Goal: Information Seeking & Learning: Learn about a topic

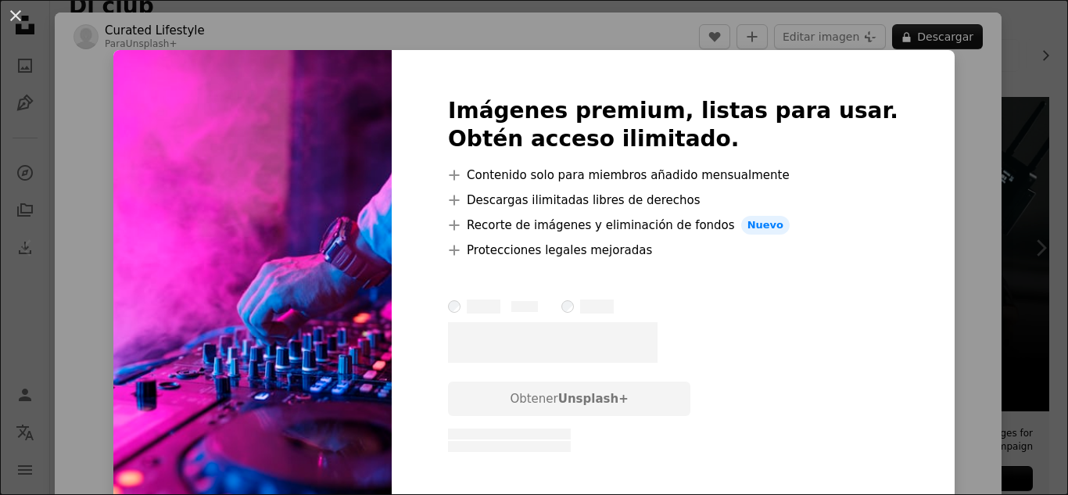
scroll to position [28, 0]
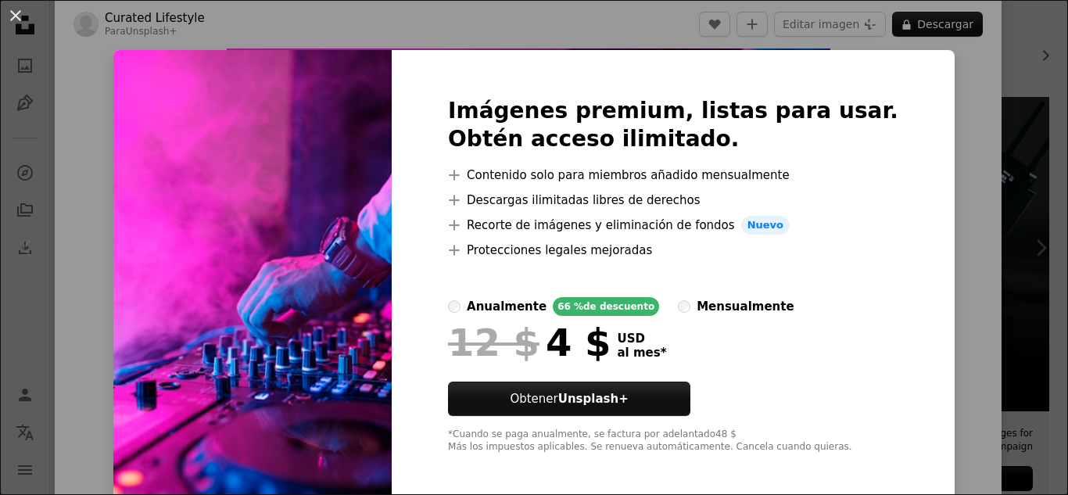
click at [392, 225] on img at bounding box center [252, 275] width 278 height 450
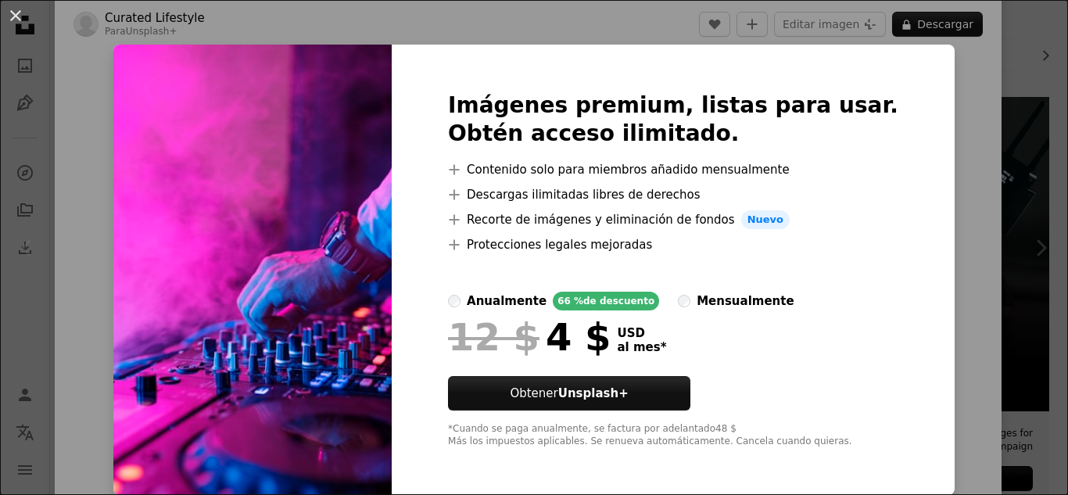
click at [950, 109] on div "An X shape Imágenes premium, listas para usar. Obtén acceso ilimitado. A plus s…" at bounding box center [534, 247] width 1068 height 495
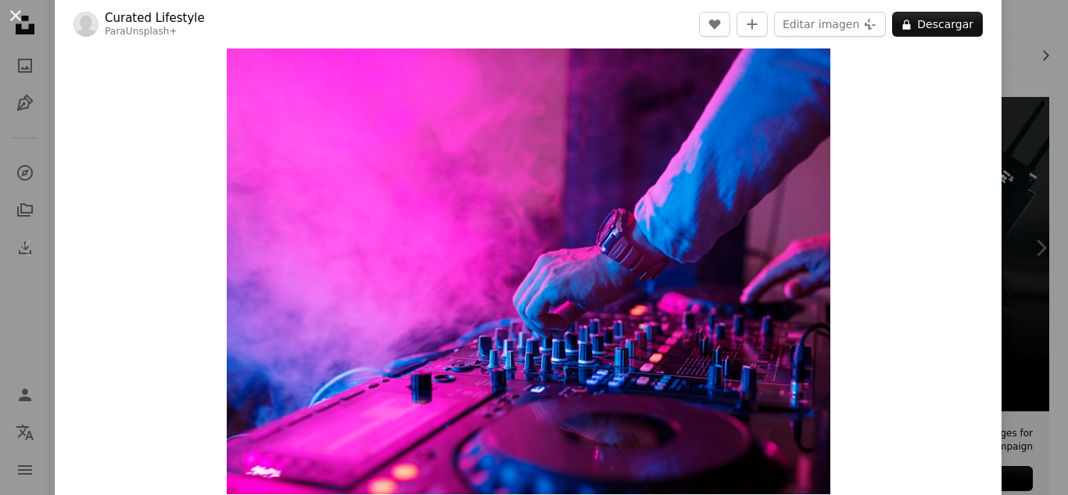
click at [15, 19] on button "An X shape" at bounding box center [15, 15] width 19 height 19
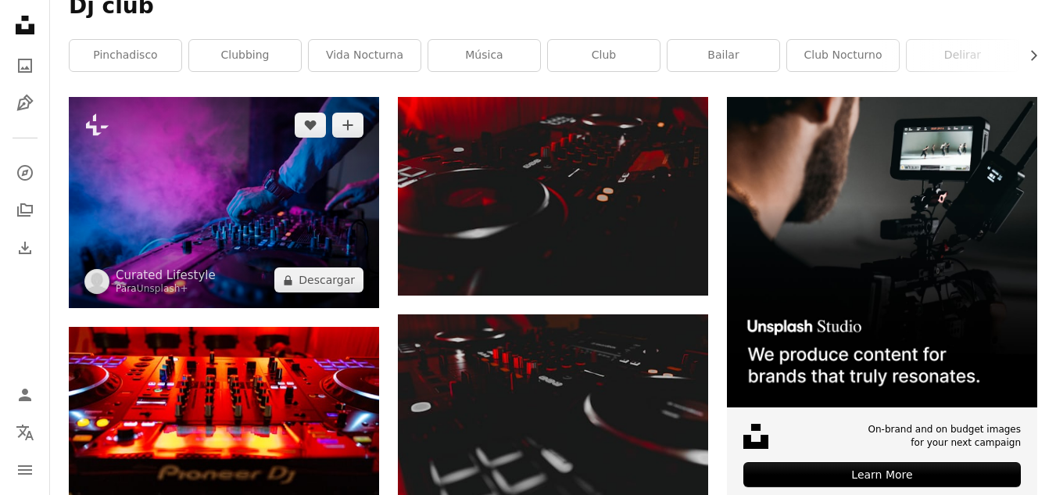
click at [225, 185] on img at bounding box center [224, 202] width 310 height 211
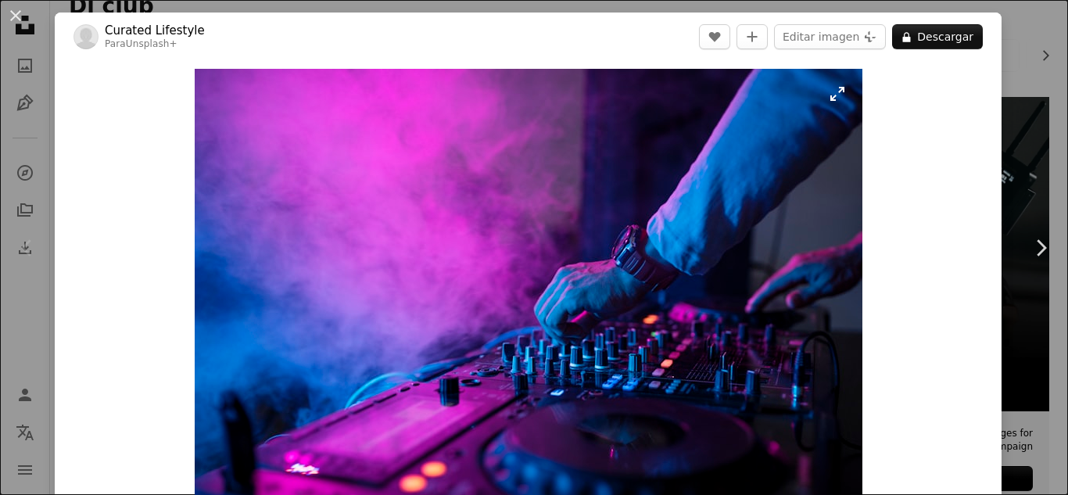
click at [391, 198] on img "Ampliar en esta imagen" at bounding box center [529, 296] width 668 height 454
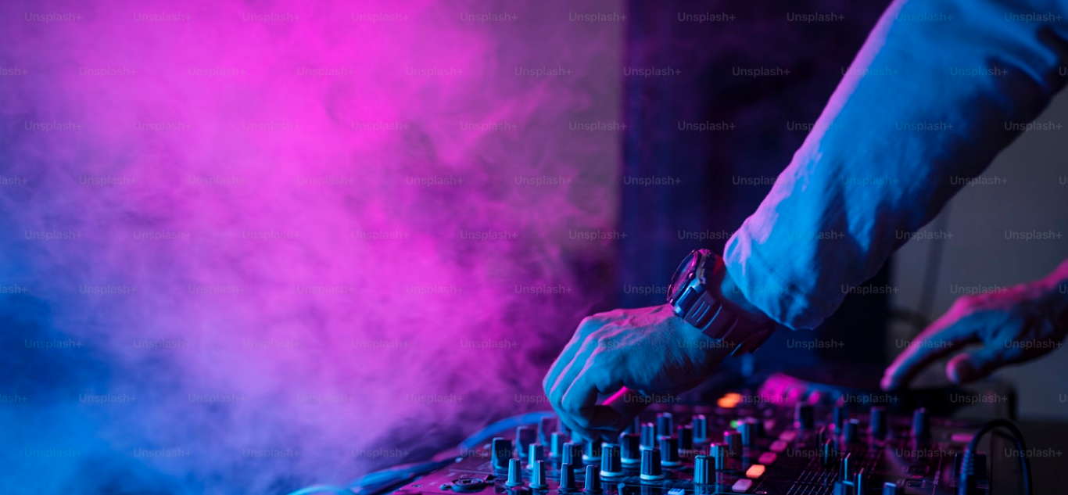
scroll to position [108, 0]
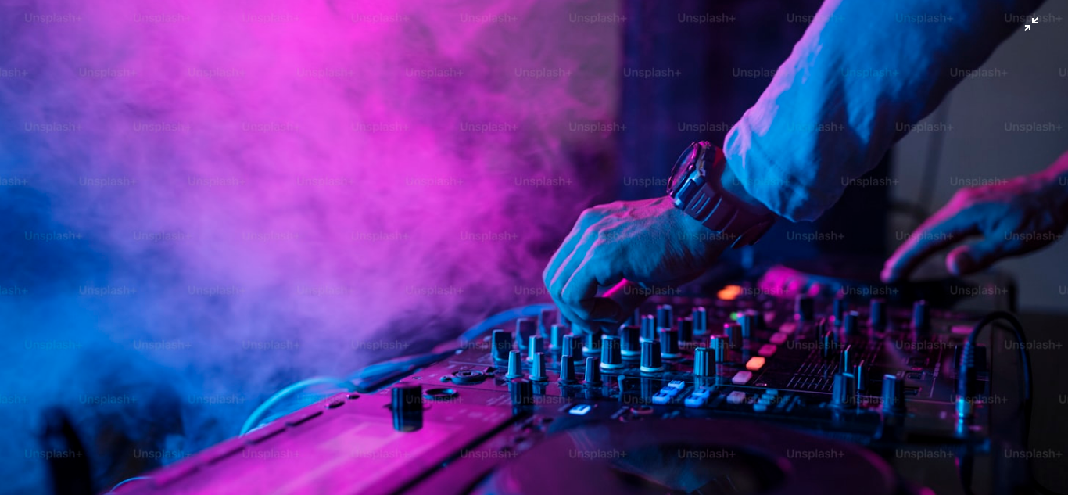
click at [391, 198] on img "Reducir el zoom en esta imagen" at bounding box center [534, 254] width 1070 height 726
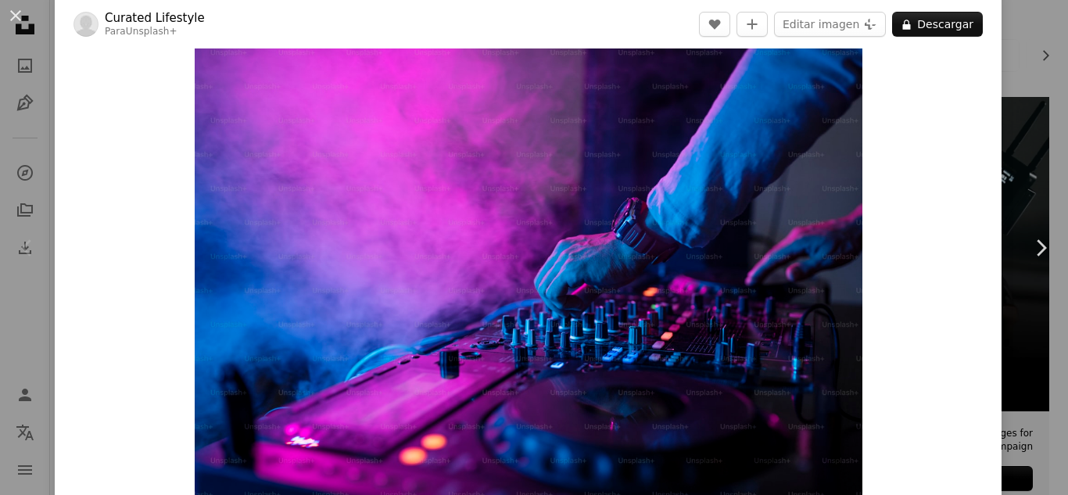
click at [23, 10] on button "An X shape" at bounding box center [15, 15] width 19 height 19
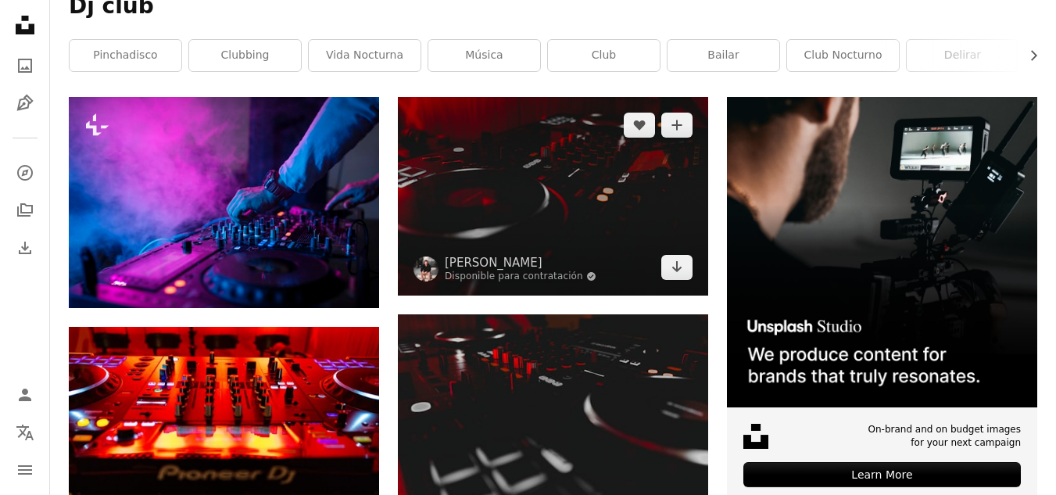
click at [594, 199] on img at bounding box center [553, 196] width 310 height 198
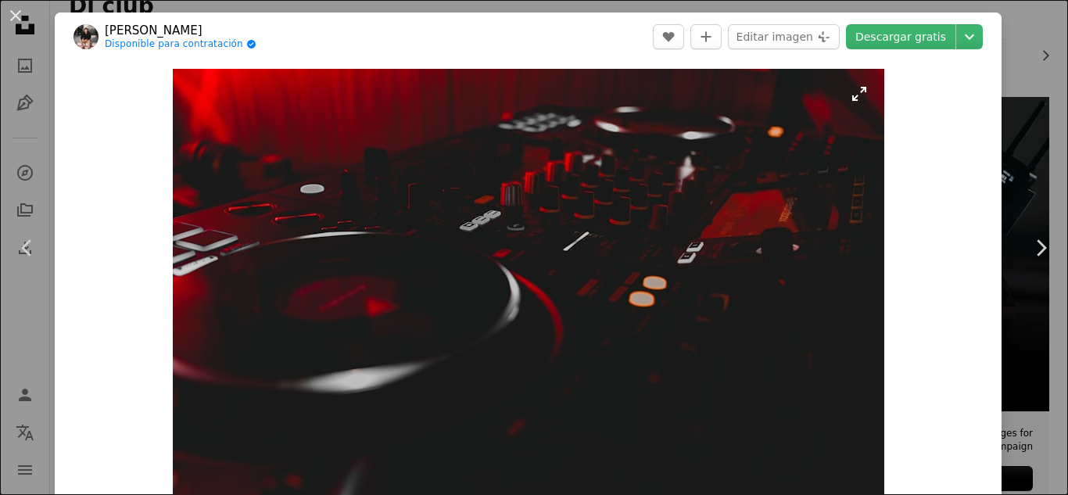
click at [709, 239] on img "Ampliar en esta imagen" at bounding box center [529, 296] width 712 height 454
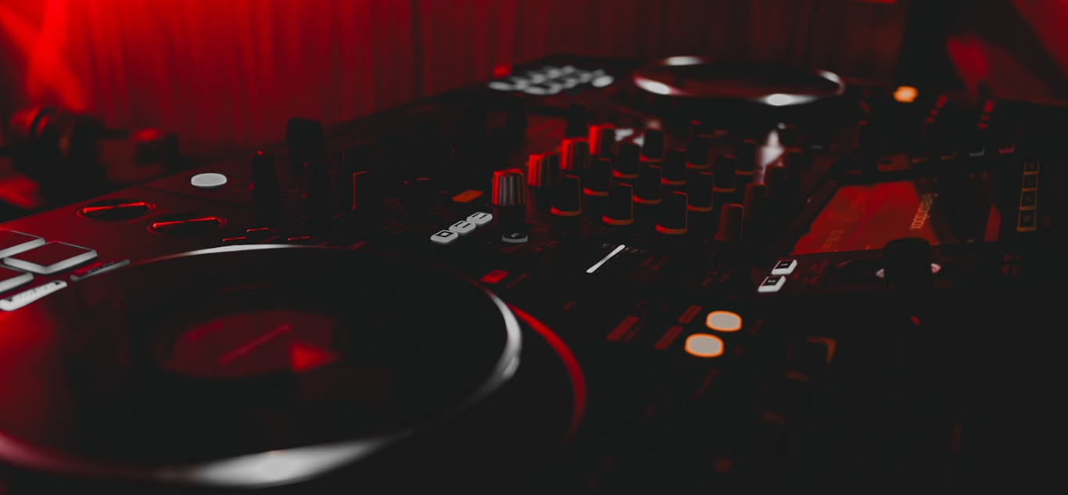
scroll to position [86, 0]
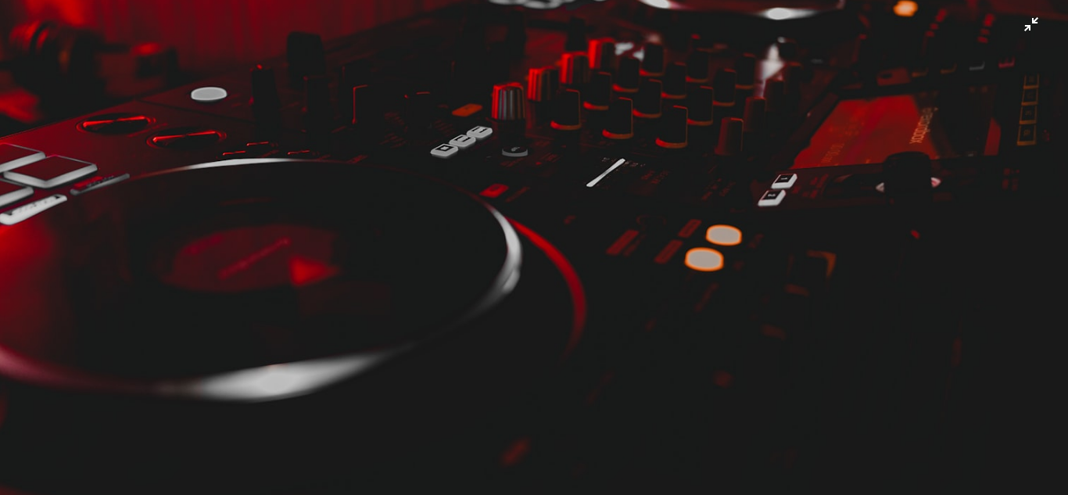
click at [709, 239] on img "Reducir el zoom en esta imagen" at bounding box center [534, 254] width 1070 height 682
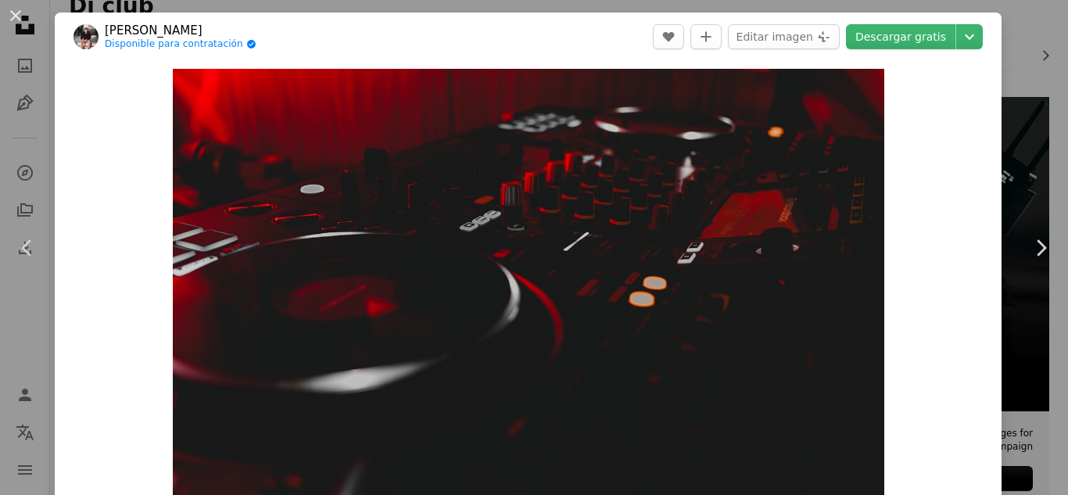
scroll to position [27, 0]
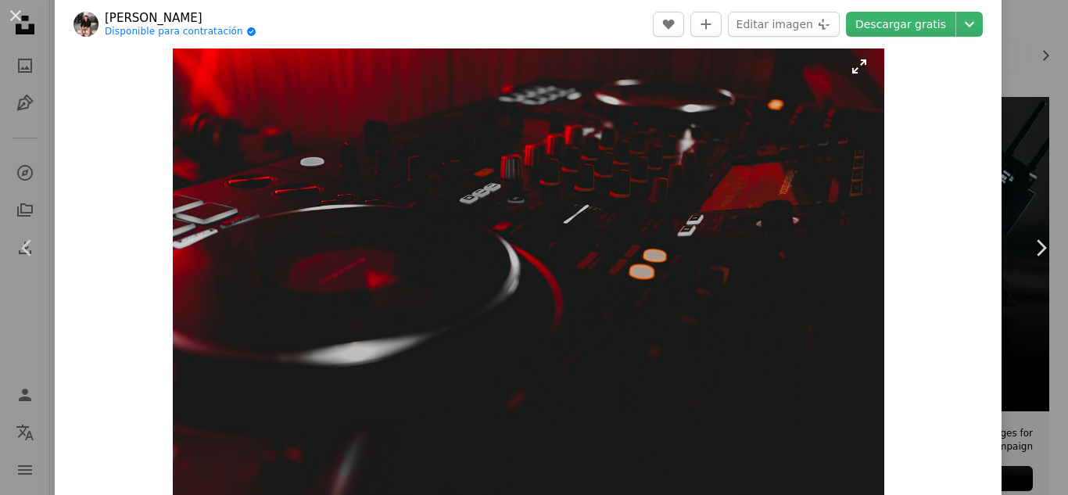
click at [619, 272] on img "Ampliar en esta imagen" at bounding box center [529, 268] width 712 height 454
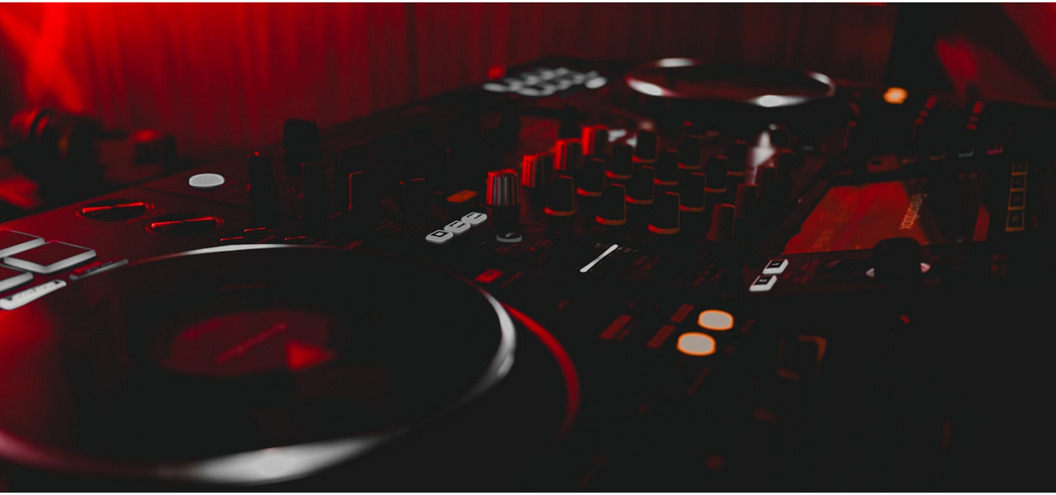
scroll to position [86, 0]
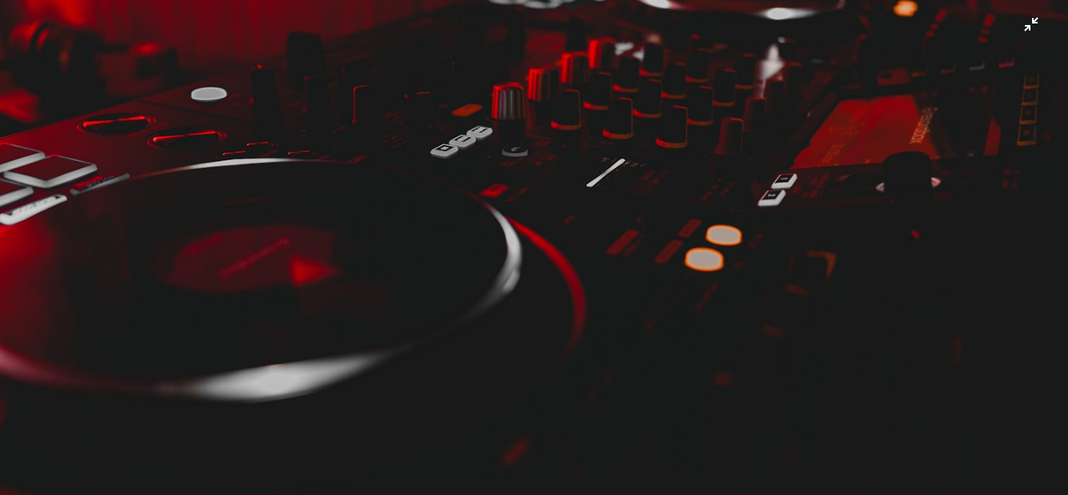
click at [619, 272] on img "Reducir el zoom en esta imagen" at bounding box center [534, 254] width 1070 height 682
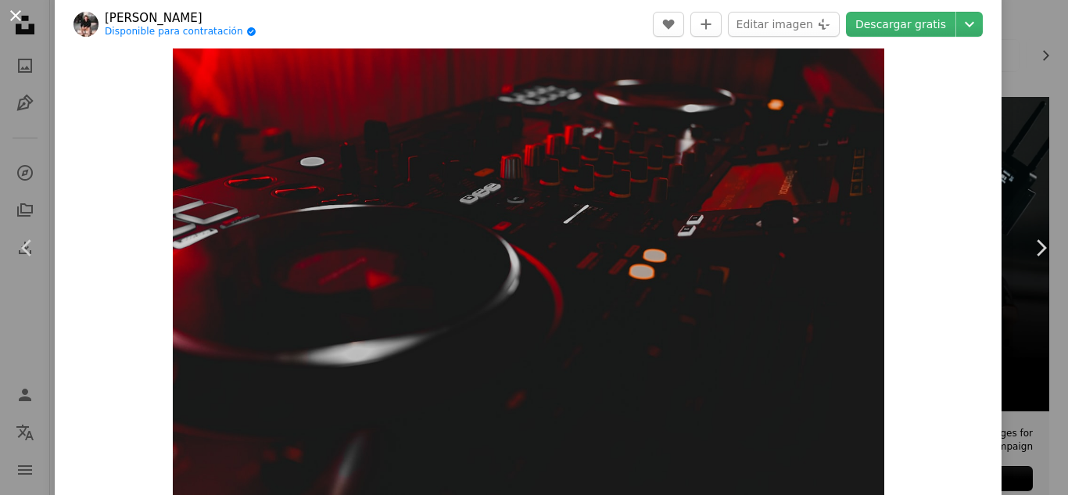
click at [17, 19] on button "An X shape" at bounding box center [15, 15] width 19 height 19
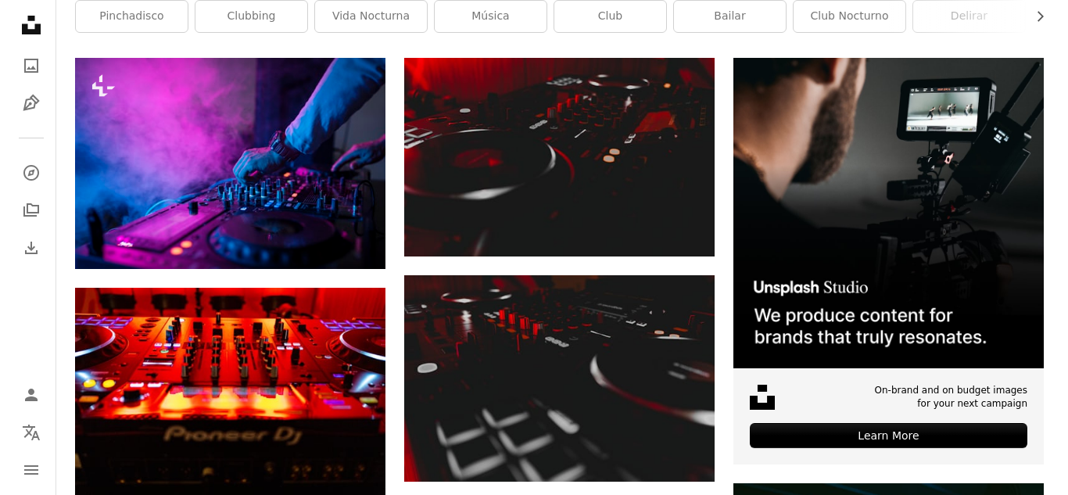
scroll to position [327, 0]
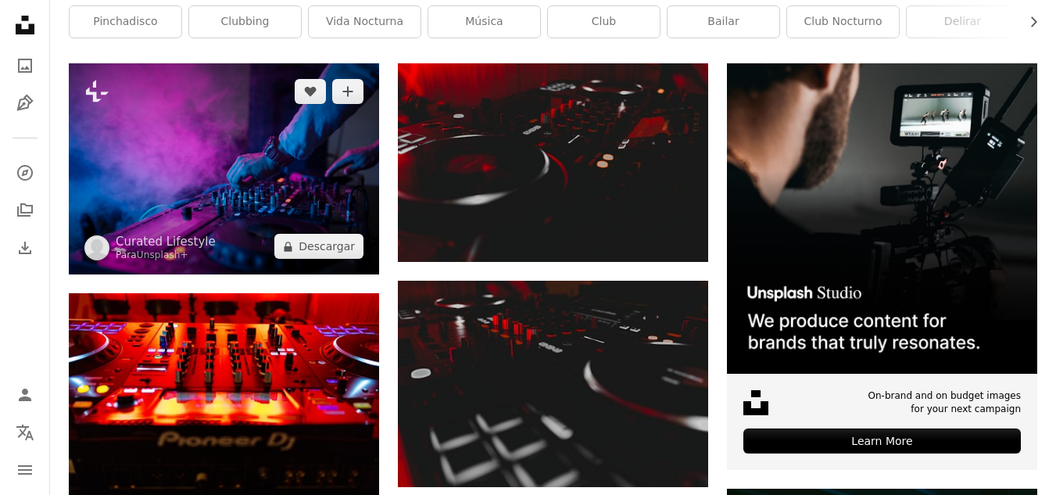
click at [305, 174] on img at bounding box center [224, 168] width 310 height 211
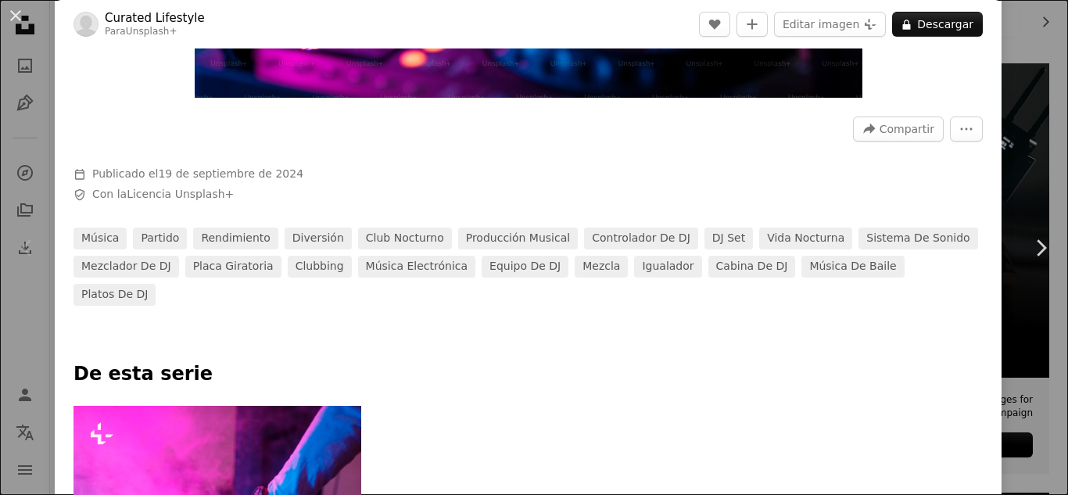
scroll to position [442, 0]
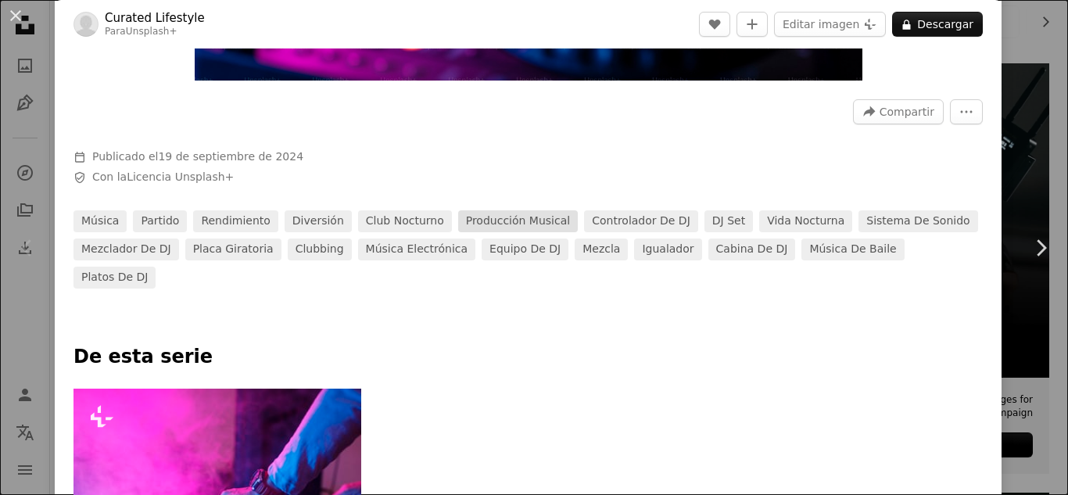
click at [511, 217] on link "Producción musical" at bounding box center [518, 221] width 120 height 22
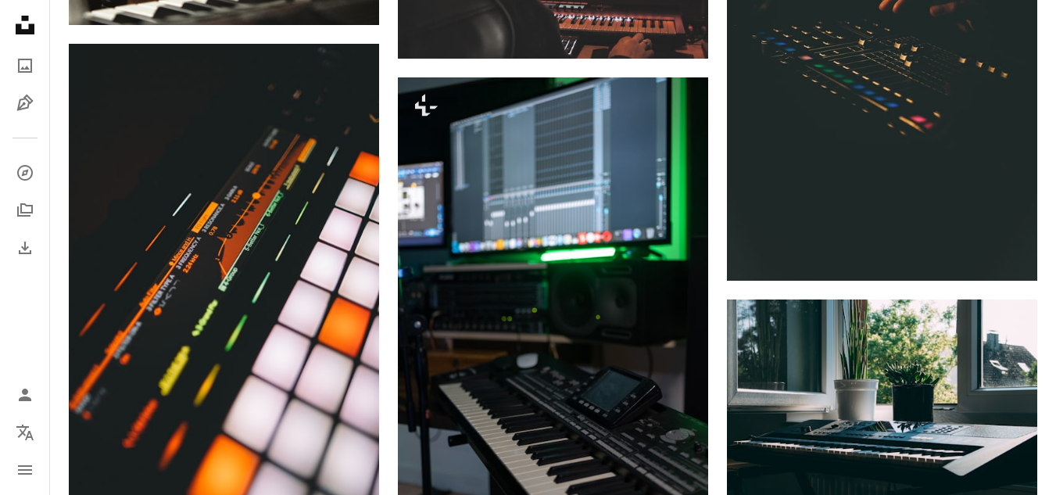
scroll to position [1731, 0]
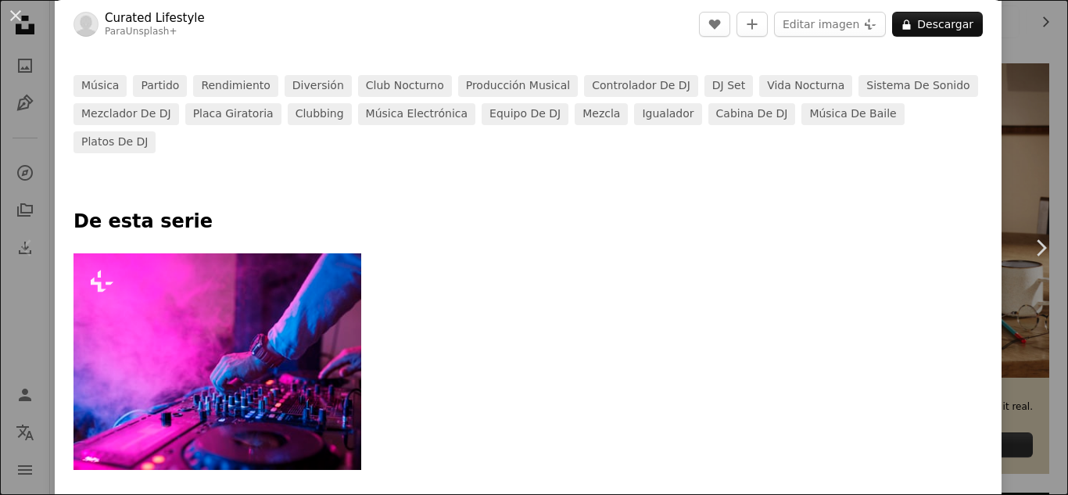
scroll to position [543, 0]
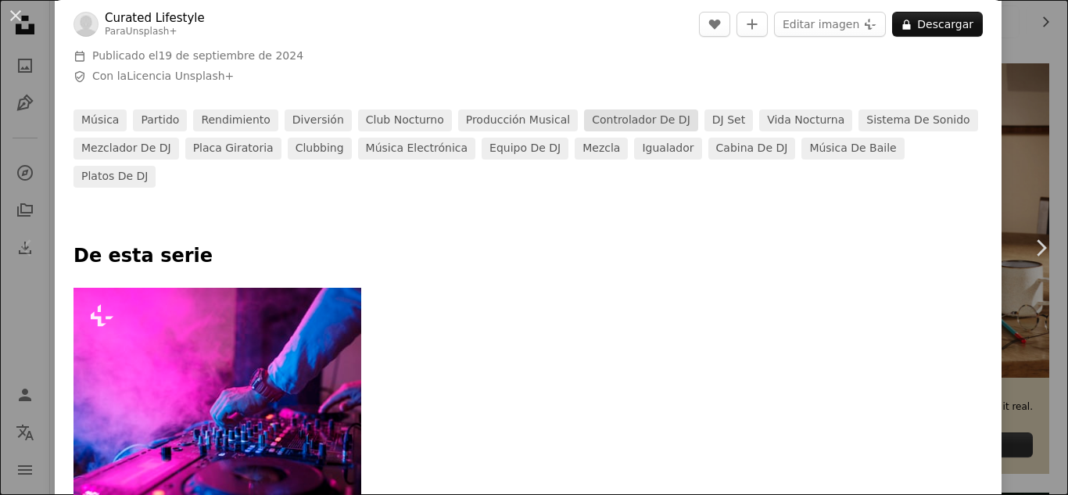
click at [637, 116] on link "Controlador de DJ" at bounding box center [641, 120] width 114 height 22
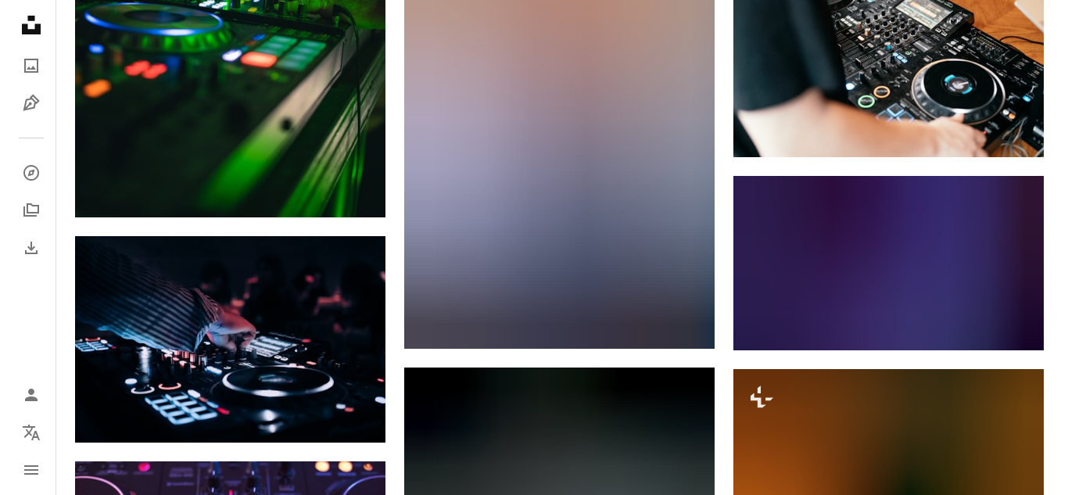
scroll to position [1127, 0]
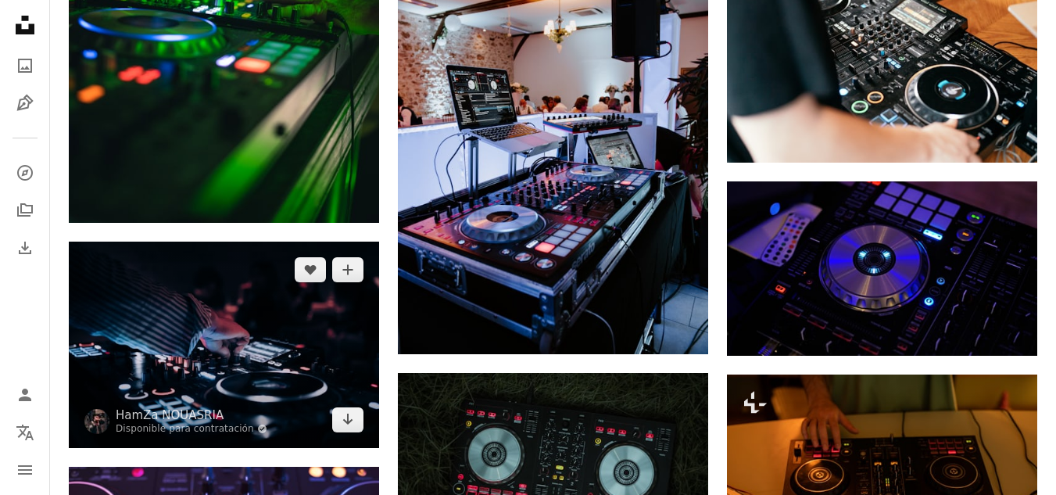
click at [250, 344] on img at bounding box center [224, 345] width 310 height 206
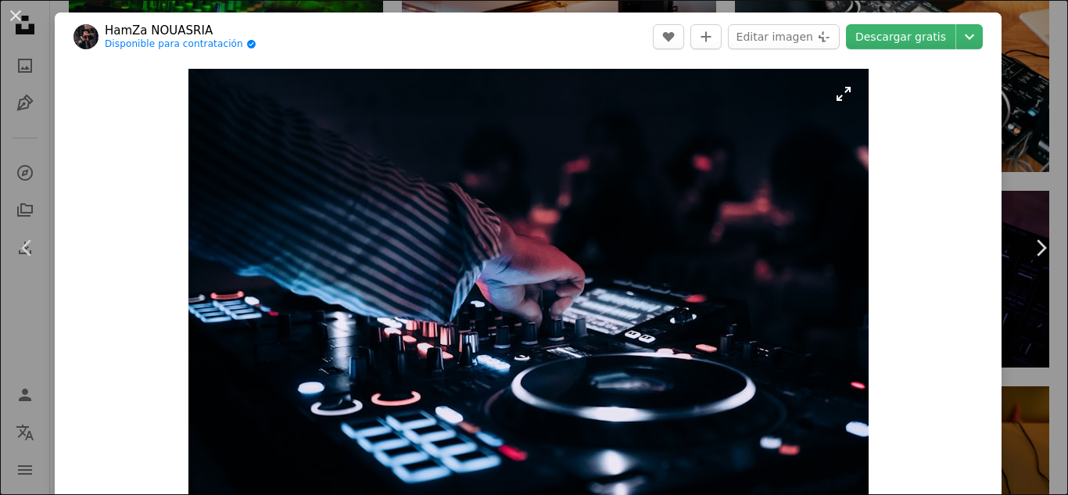
click at [553, 305] on img "Ampliar en esta imagen" at bounding box center [528, 296] width 680 height 454
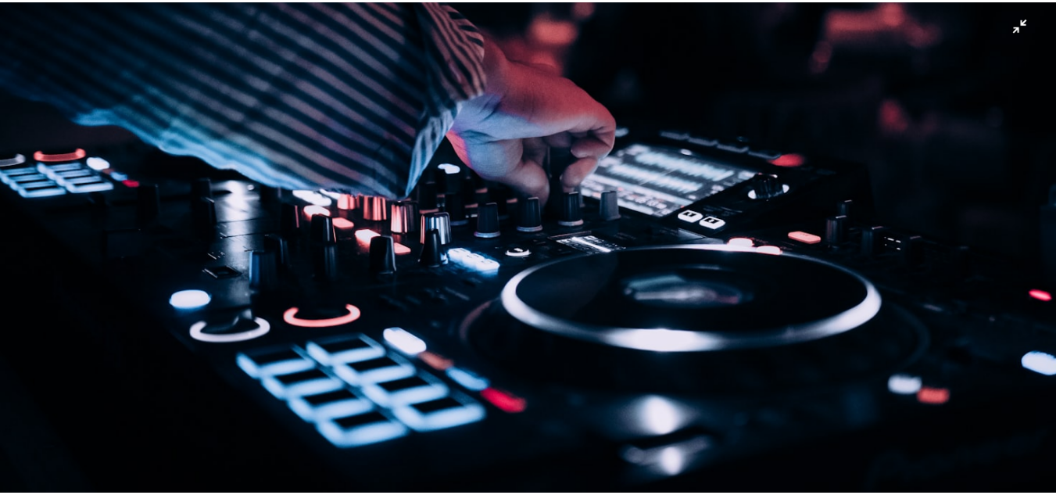
scroll to position [124, 0]
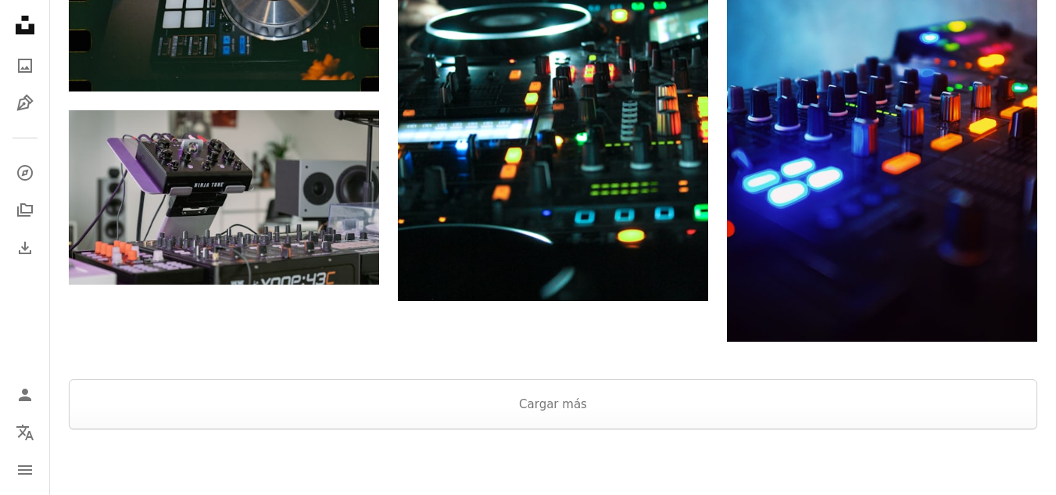
scroll to position [2121, 0]
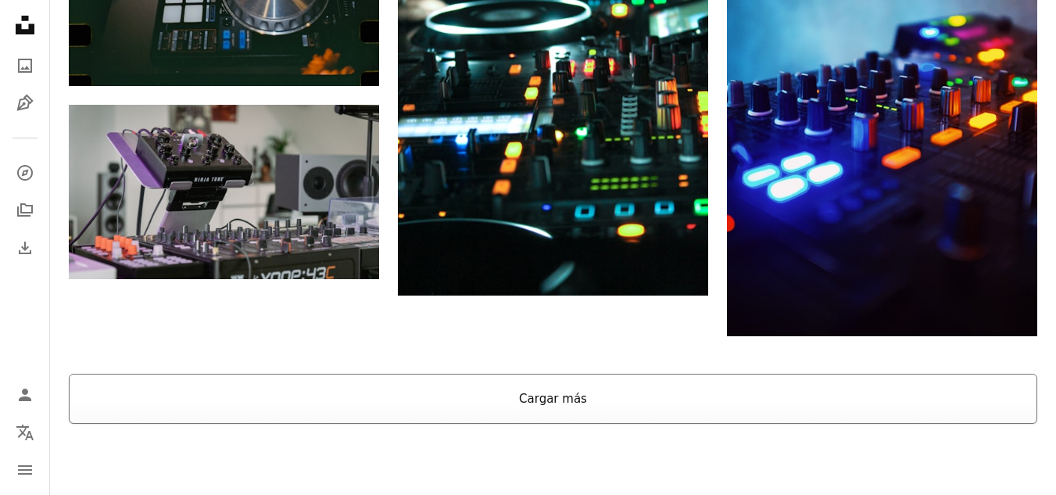
click at [551, 401] on button "Cargar más" at bounding box center [553, 399] width 969 height 50
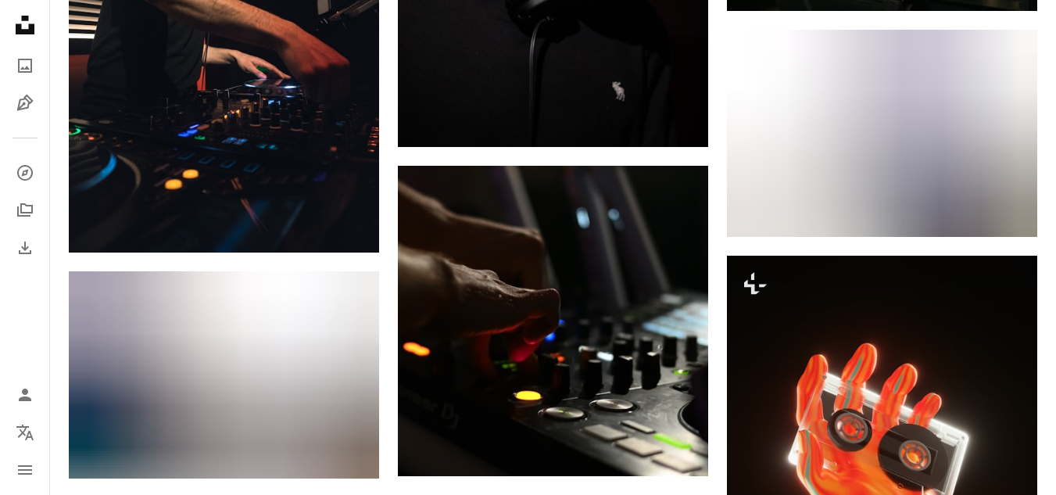
scroll to position [6108, 0]
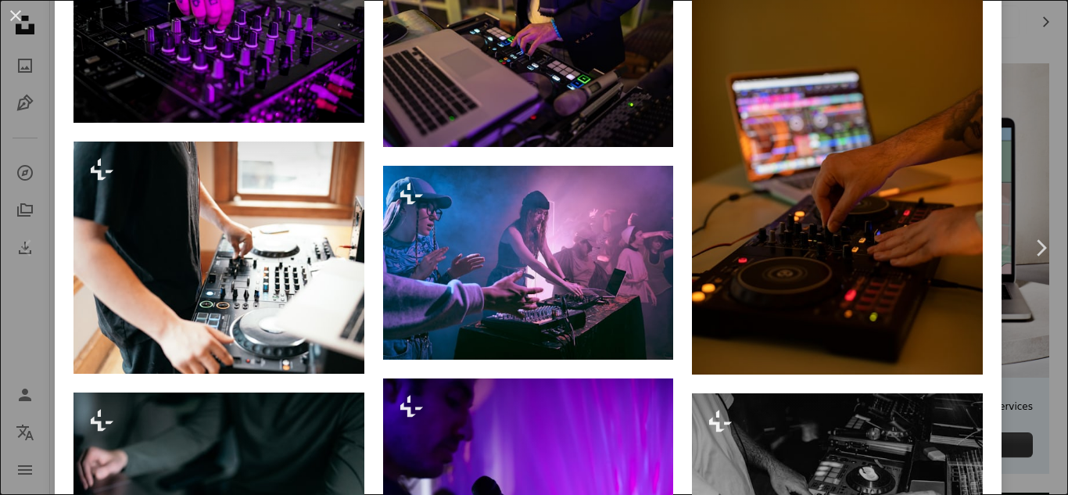
scroll to position [289, 0]
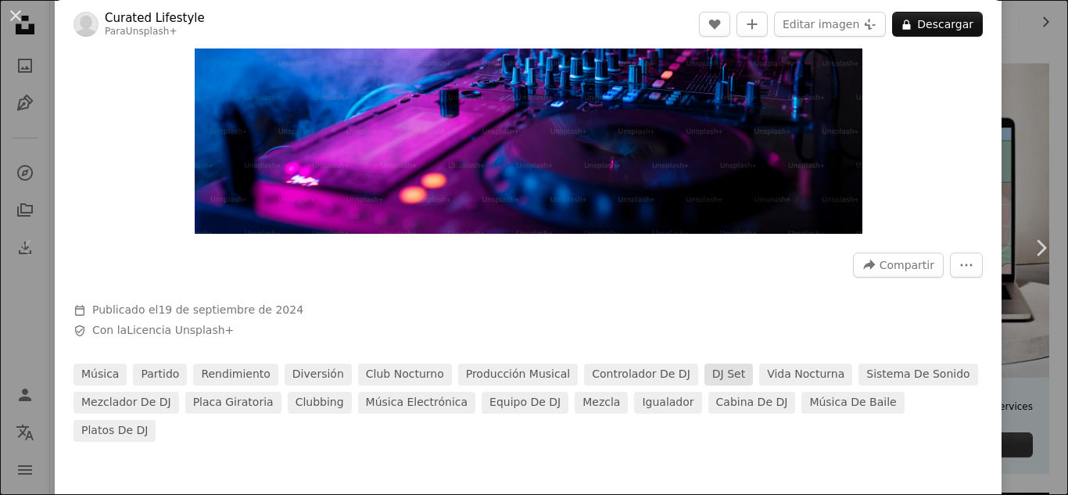
click at [705, 375] on link "DJ Set" at bounding box center [729, 375] width 48 height 22
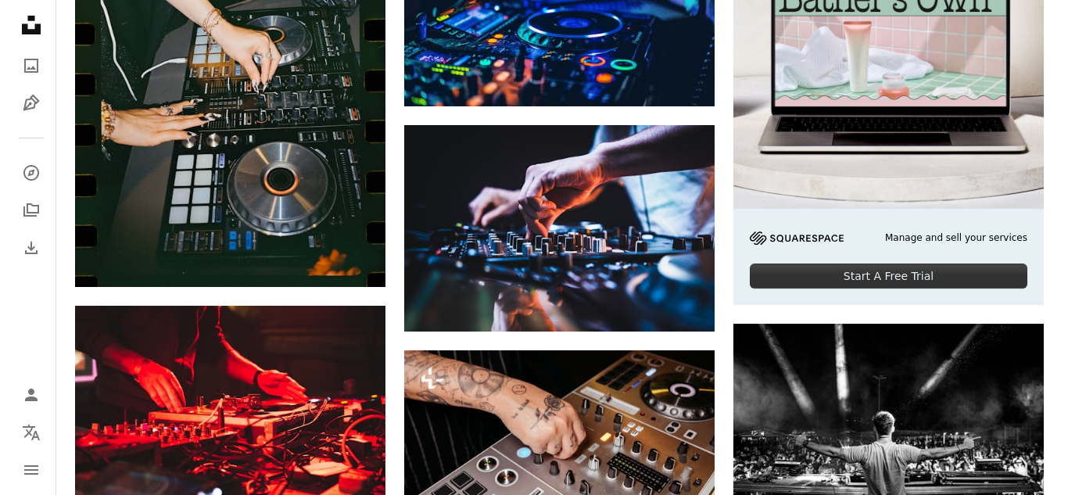
scroll to position [582, 0]
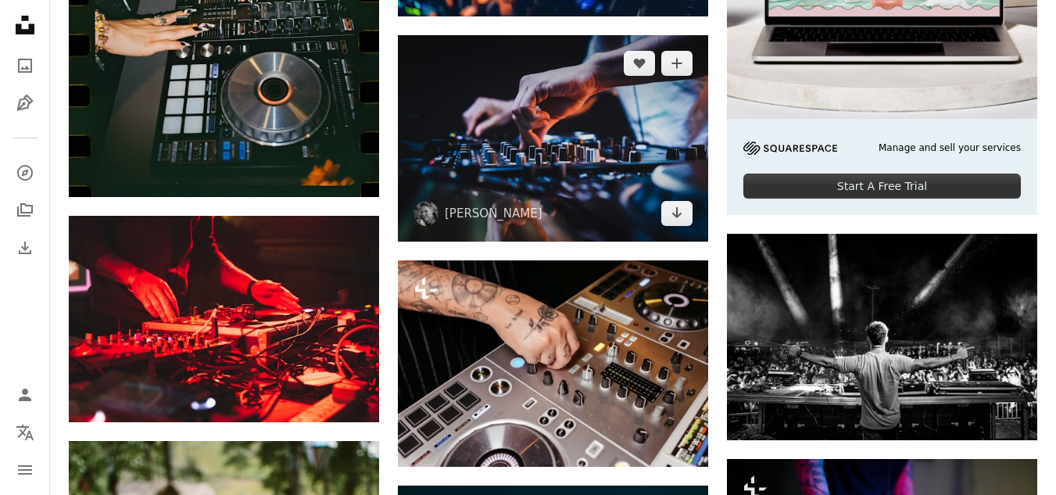
click at [612, 145] on img at bounding box center [553, 138] width 310 height 206
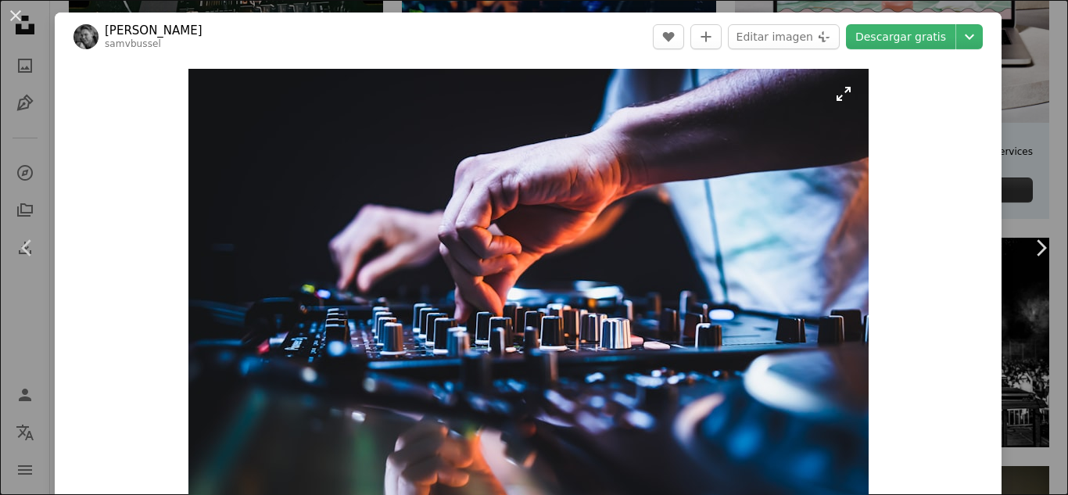
click at [640, 233] on img "Ampliar en esta imagen" at bounding box center [528, 296] width 680 height 454
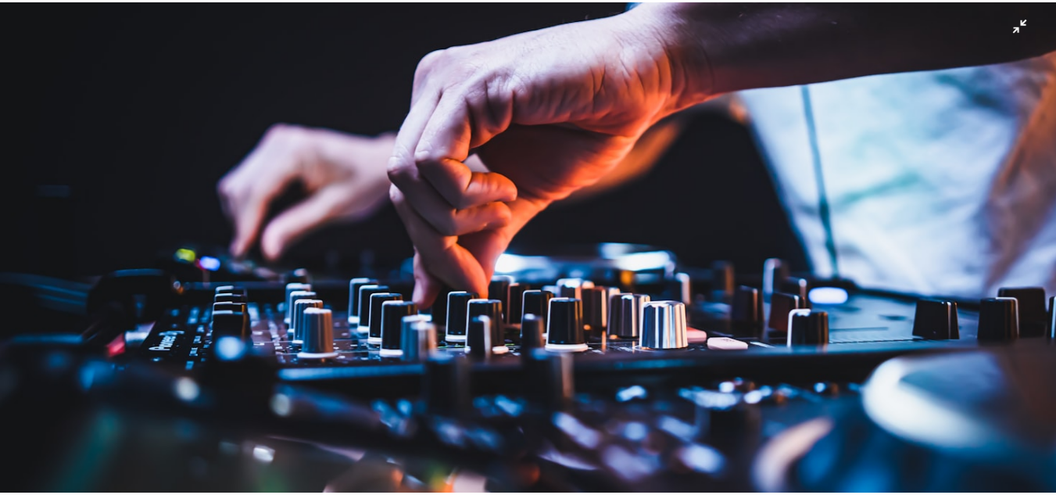
scroll to position [64, 0]
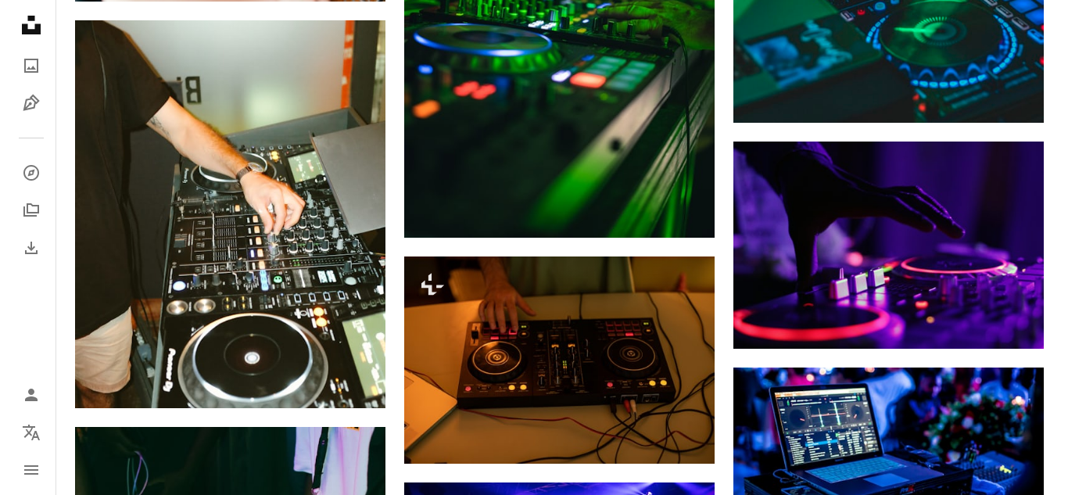
scroll to position [2365, 0]
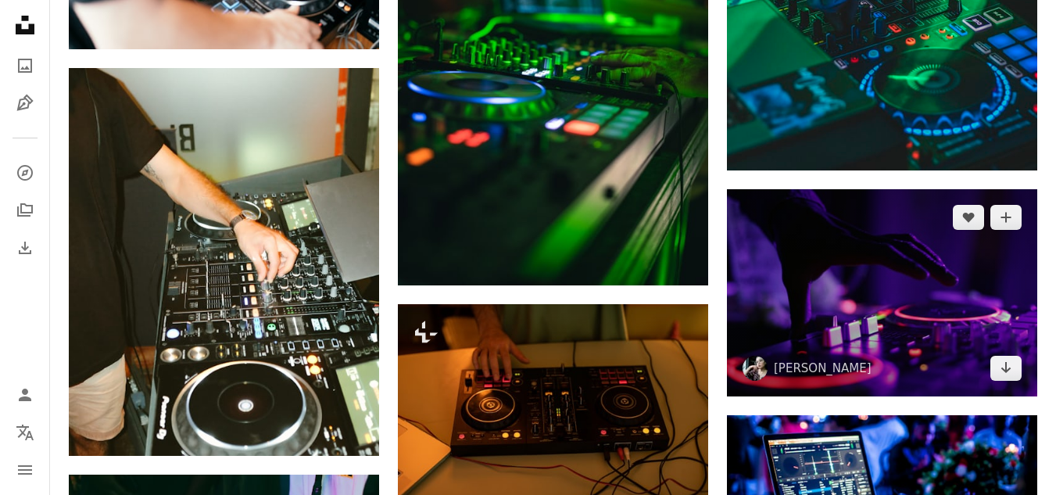
click at [903, 312] on img at bounding box center [882, 292] width 310 height 206
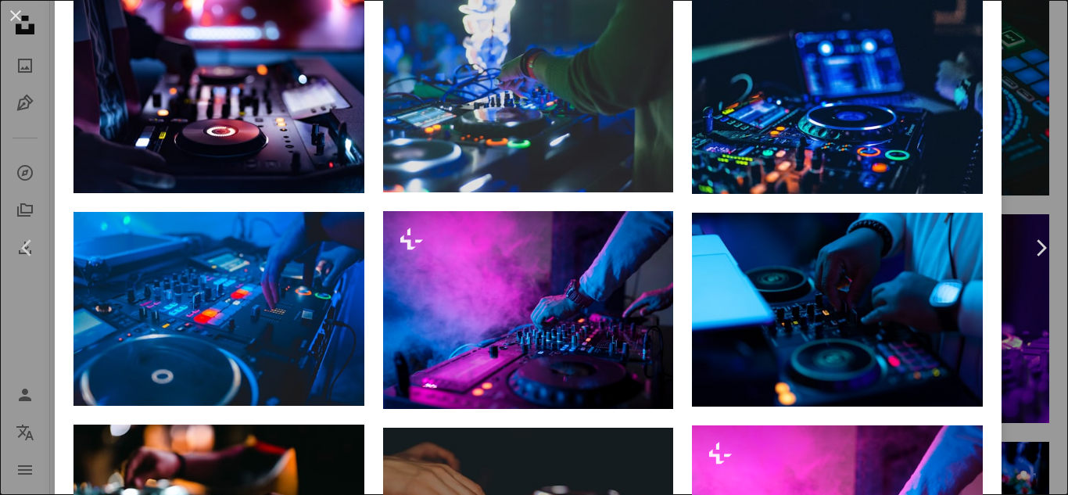
scroll to position [1135, 0]
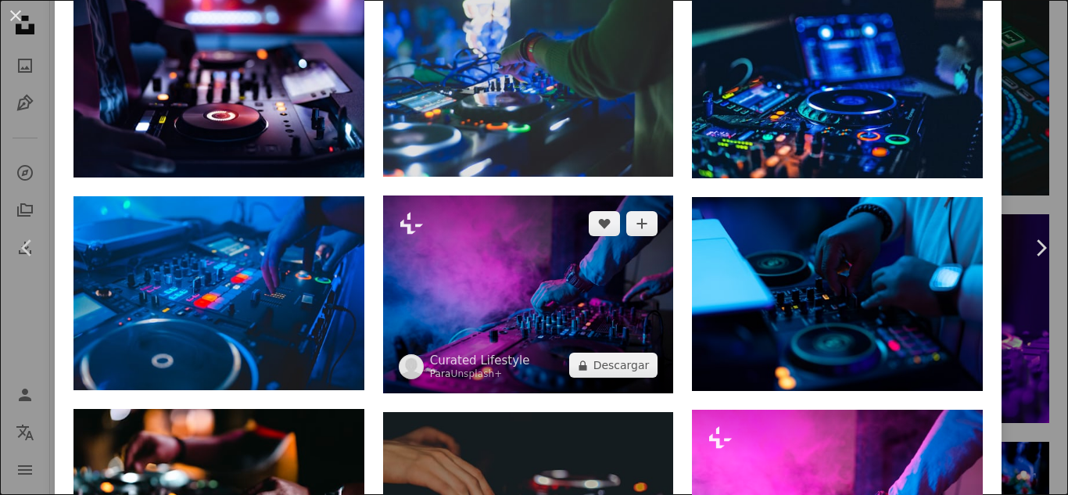
click at [496, 227] on img at bounding box center [528, 294] width 291 height 198
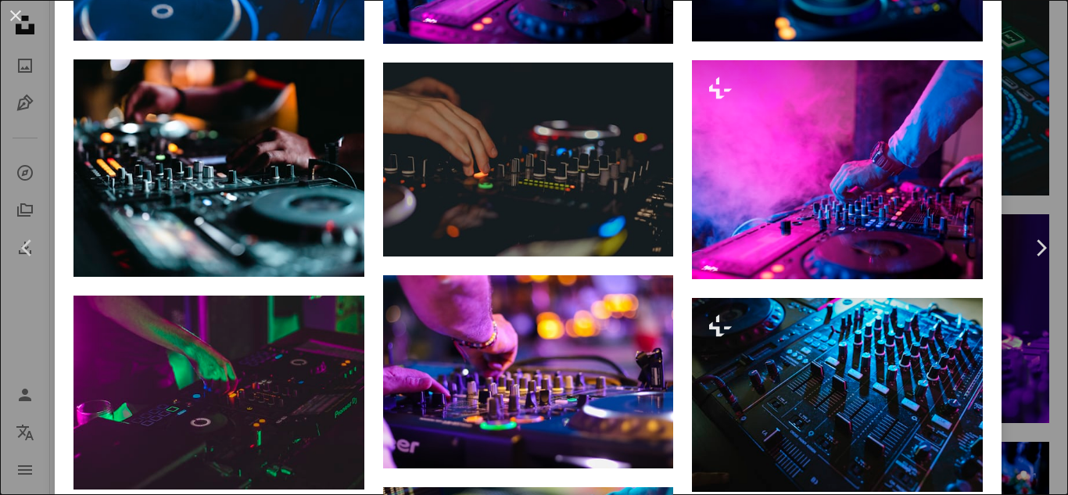
scroll to position [1501, 0]
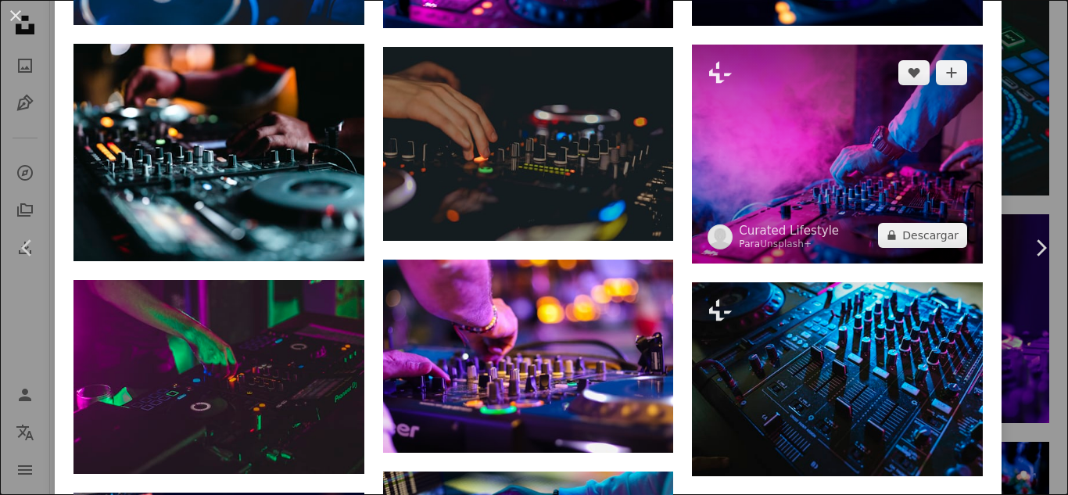
click at [833, 126] on img at bounding box center [837, 154] width 291 height 218
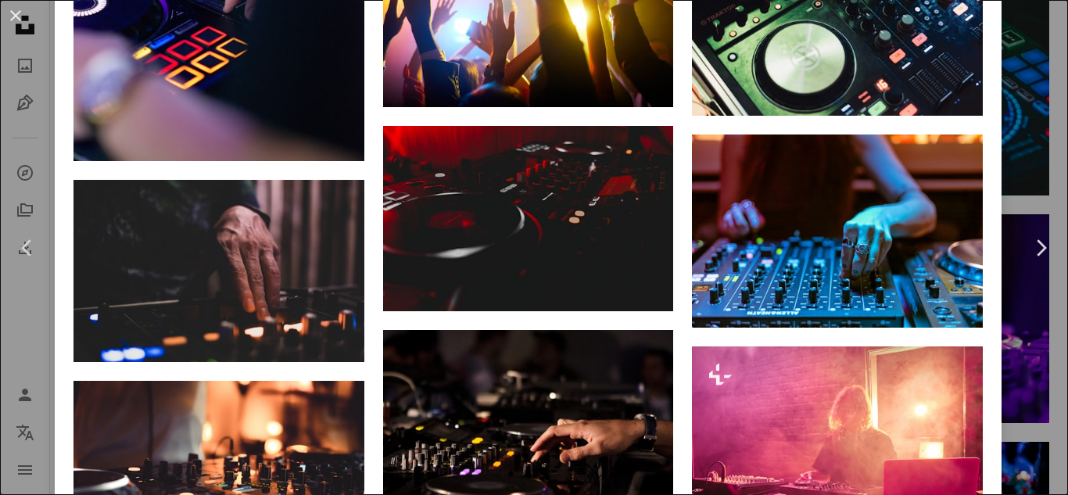
scroll to position [12136, 0]
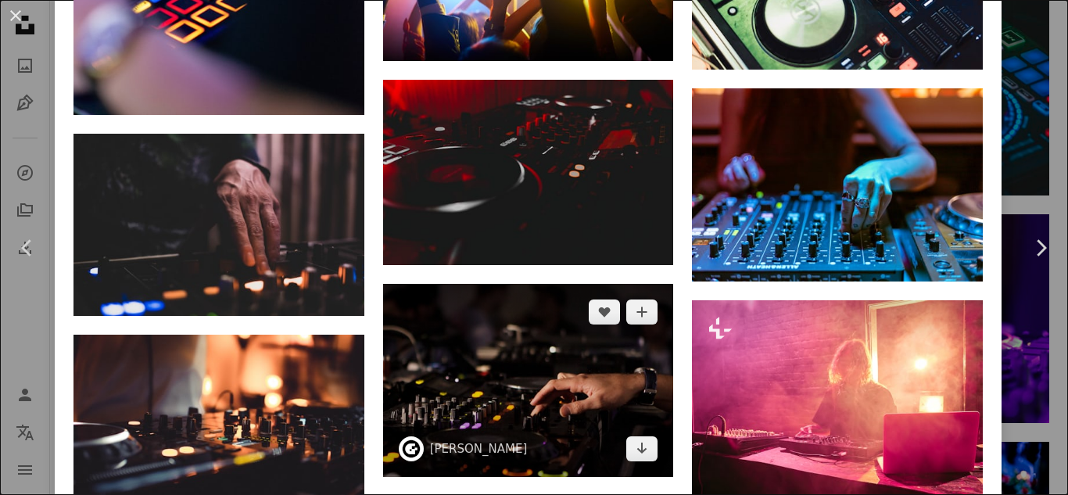
click at [494, 284] on img at bounding box center [528, 381] width 291 height 194
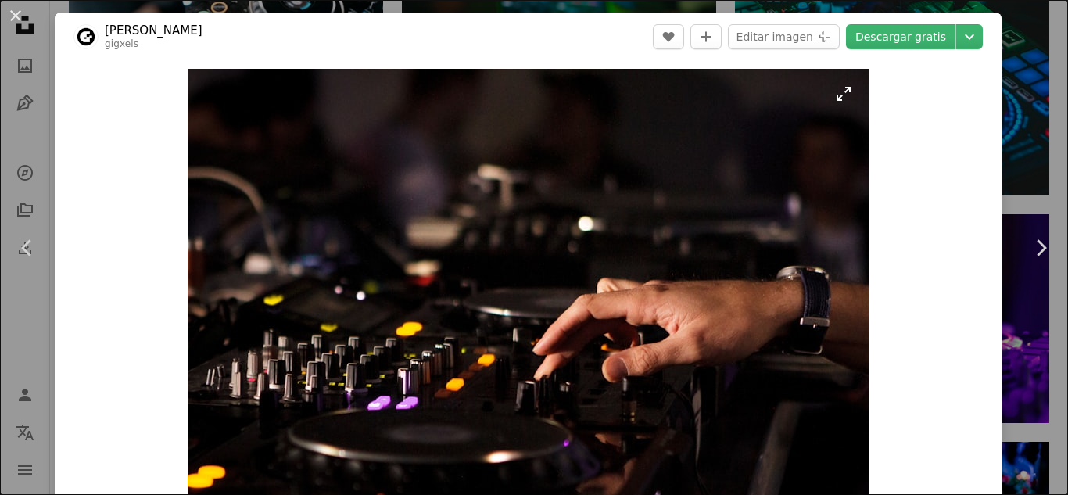
click at [600, 256] on img "Ampliar en esta imagen" at bounding box center [528, 296] width 681 height 454
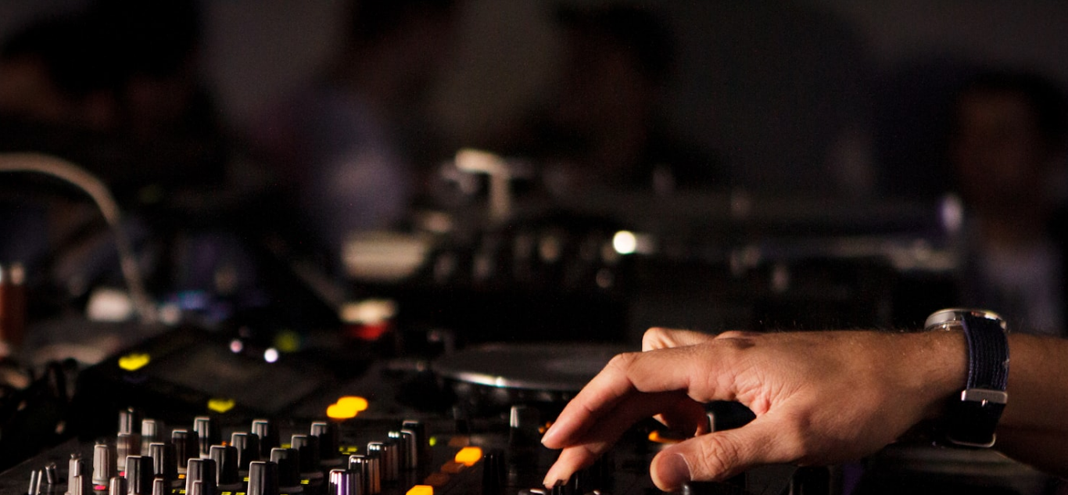
scroll to position [102, 0]
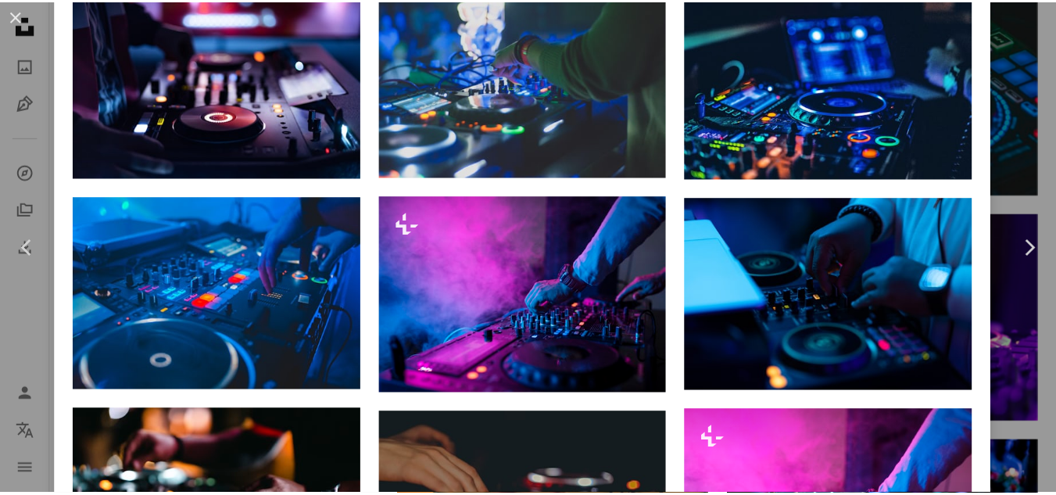
scroll to position [1179, 0]
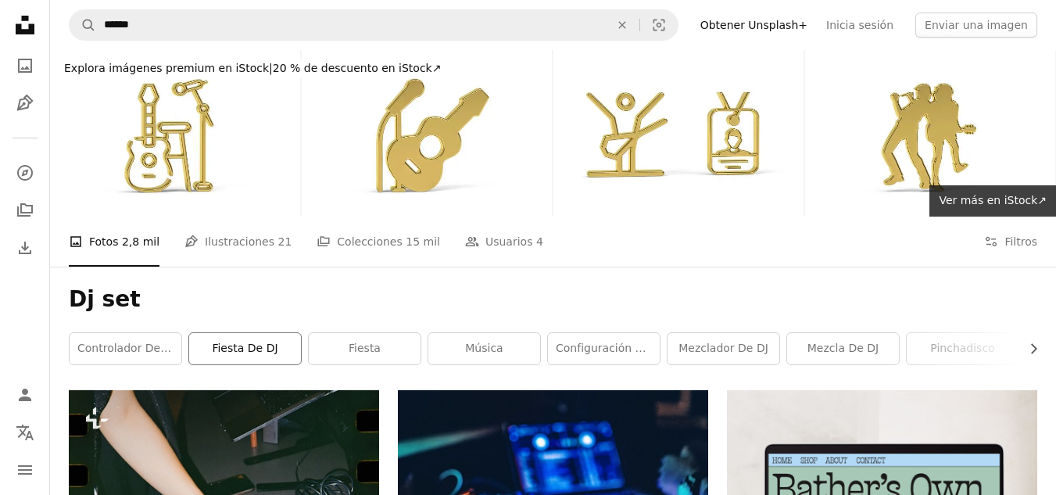
click at [236, 347] on link "Fiesta de DJ" at bounding box center [245, 348] width 112 height 31
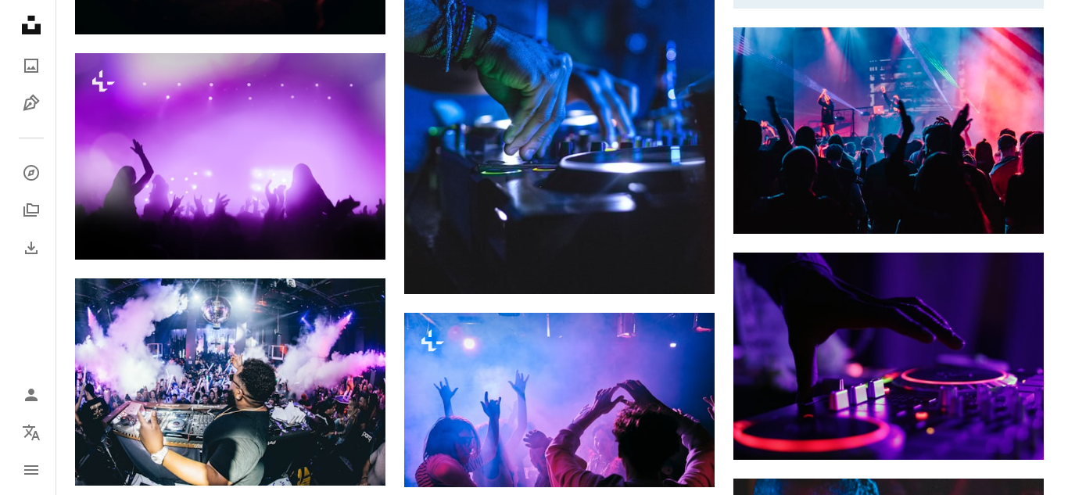
scroll to position [796, 0]
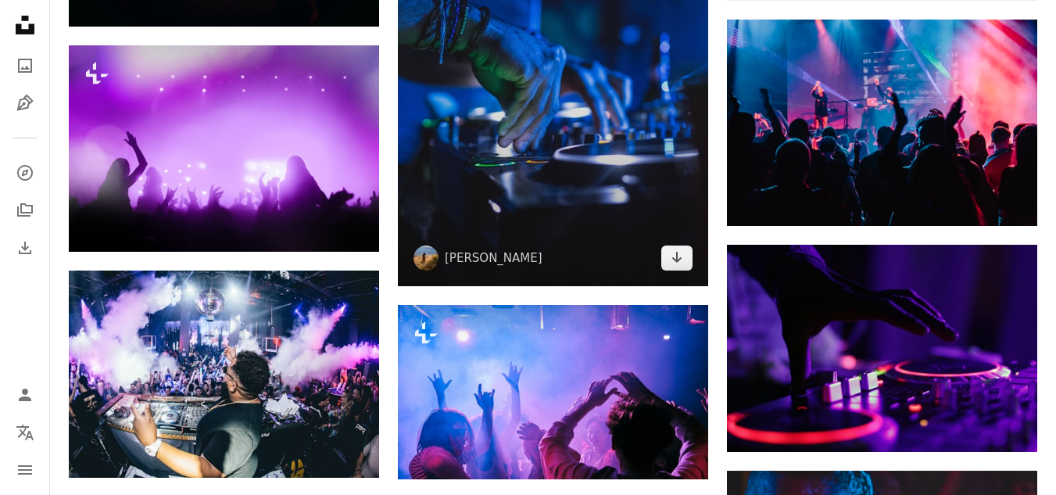
click at [618, 156] on img at bounding box center [553, 54] width 310 height 466
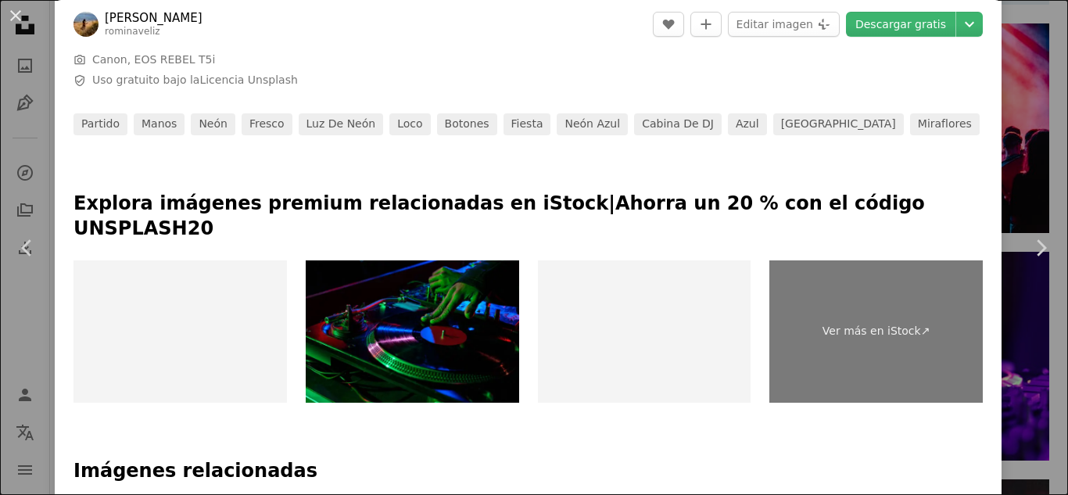
scroll to position [568, 0]
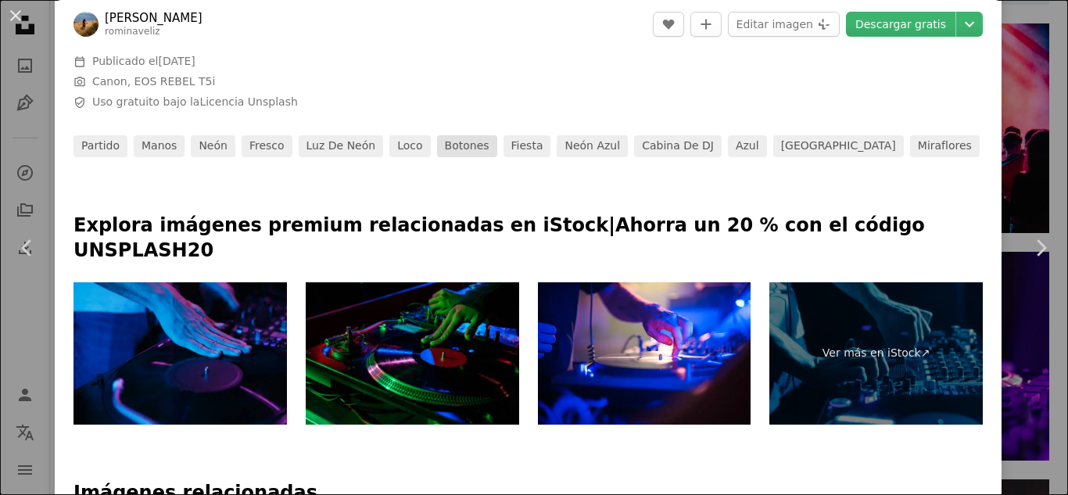
click at [450, 154] on link "botones" at bounding box center [467, 146] width 60 height 22
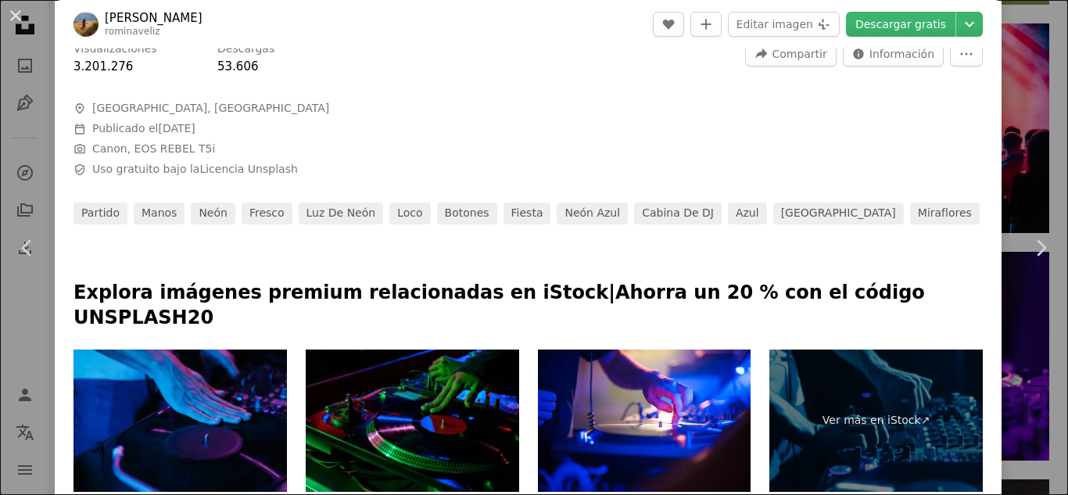
scroll to position [512, 0]
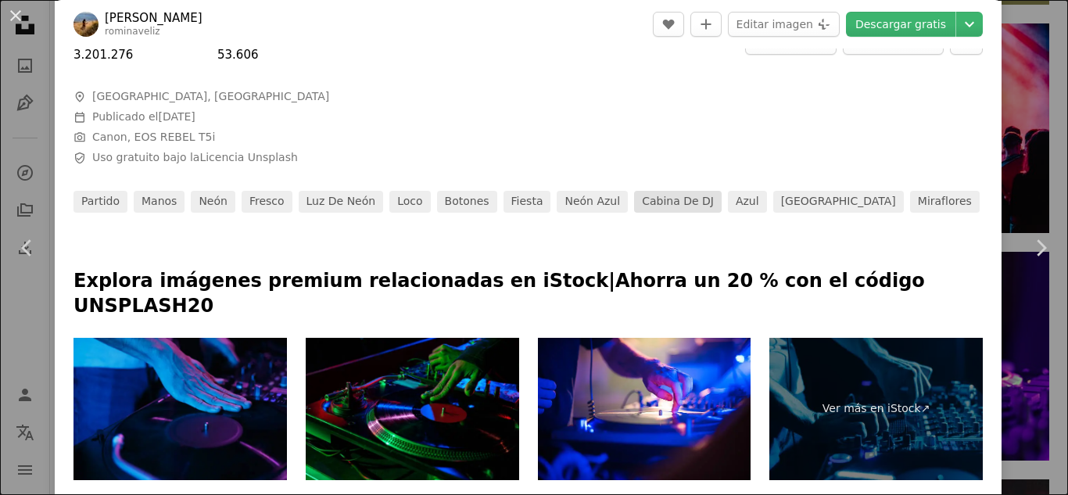
click at [650, 196] on link "Cabina de DJ" at bounding box center [678, 202] width 88 height 22
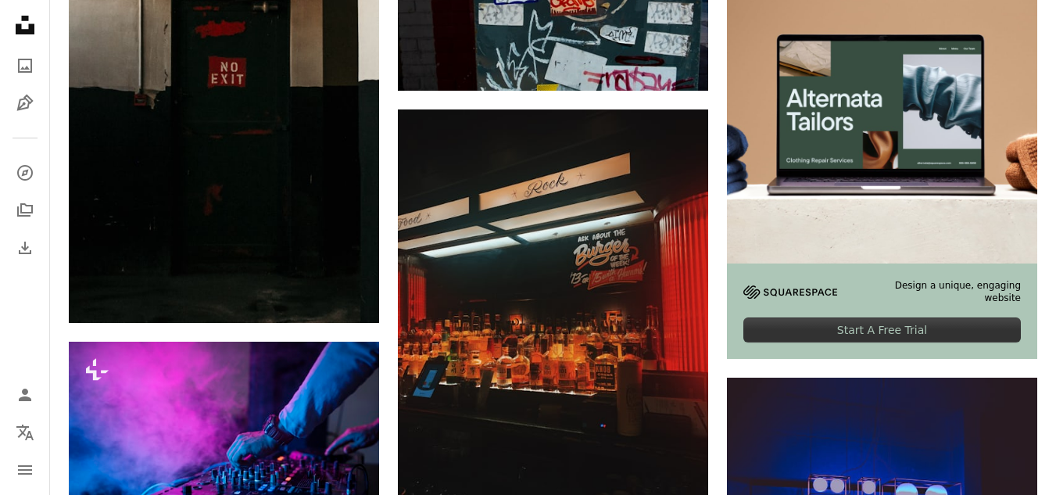
scroll to position [5776, 0]
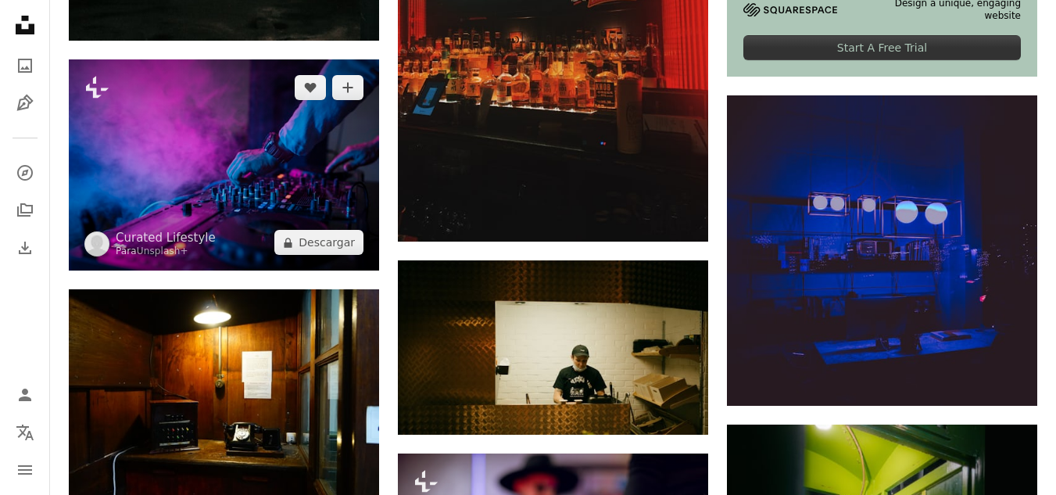
click at [221, 204] on img at bounding box center [224, 164] width 310 height 211
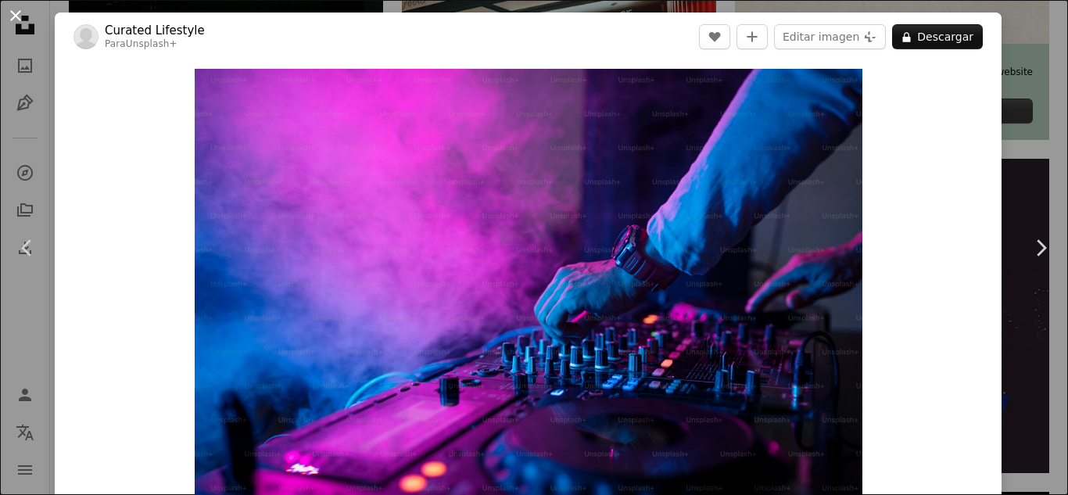
click at [16, 18] on button "An X shape" at bounding box center [15, 15] width 19 height 19
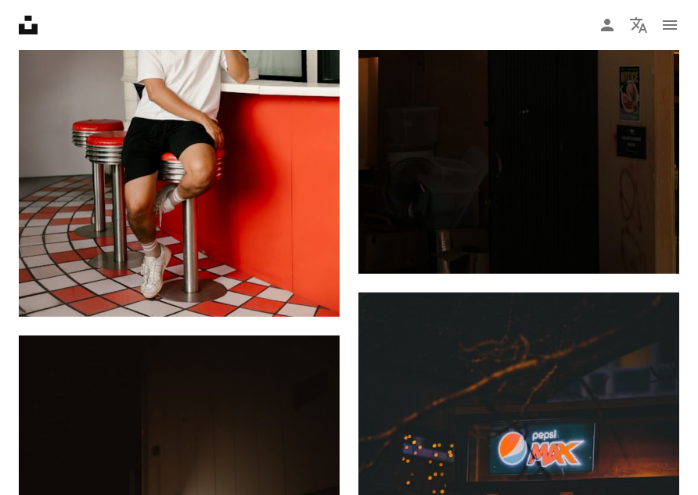
scroll to position [53774, 0]
